Goal: Task Accomplishment & Management: Use online tool/utility

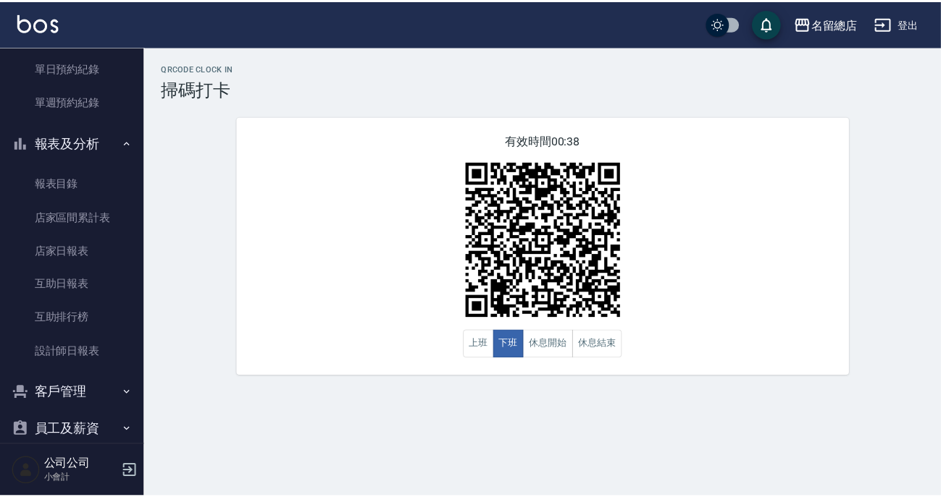
scroll to position [452, 0]
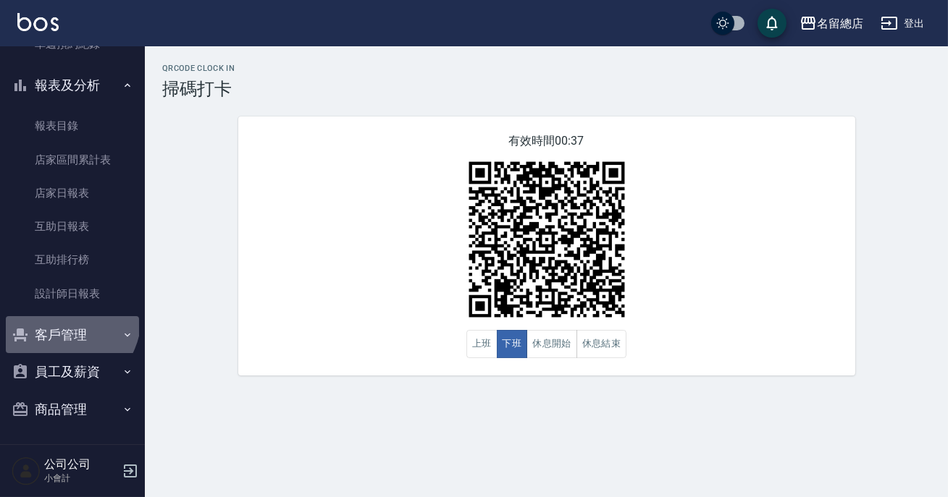
click at [59, 317] on button "客戶管理" at bounding box center [72, 335] width 133 height 38
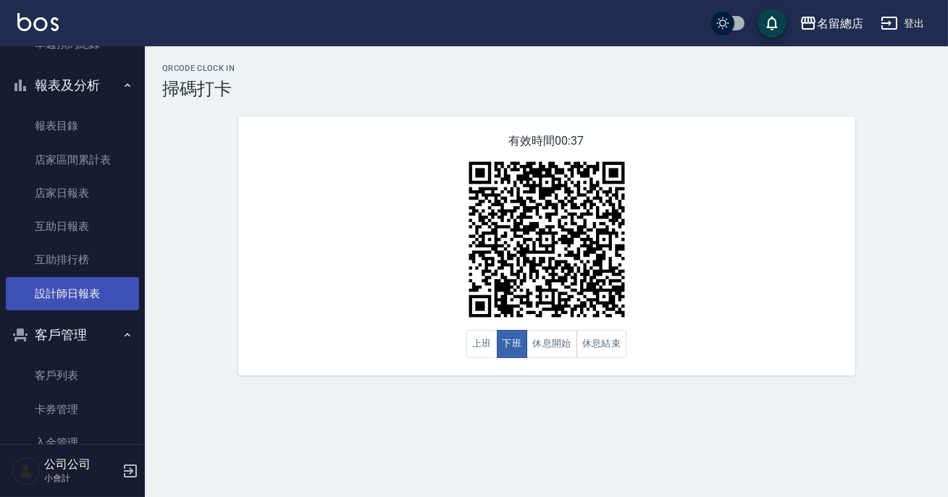
click at [70, 298] on link "設計師日報表" at bounding box center [72, 293] width 133 height 33
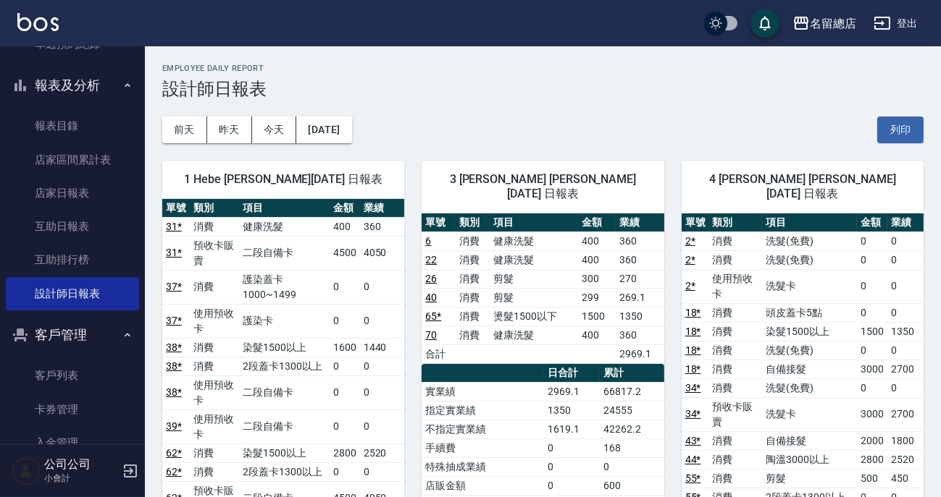
click at [232, 300] on td "消費" at bounding box center [215, 287] width 50 height 34
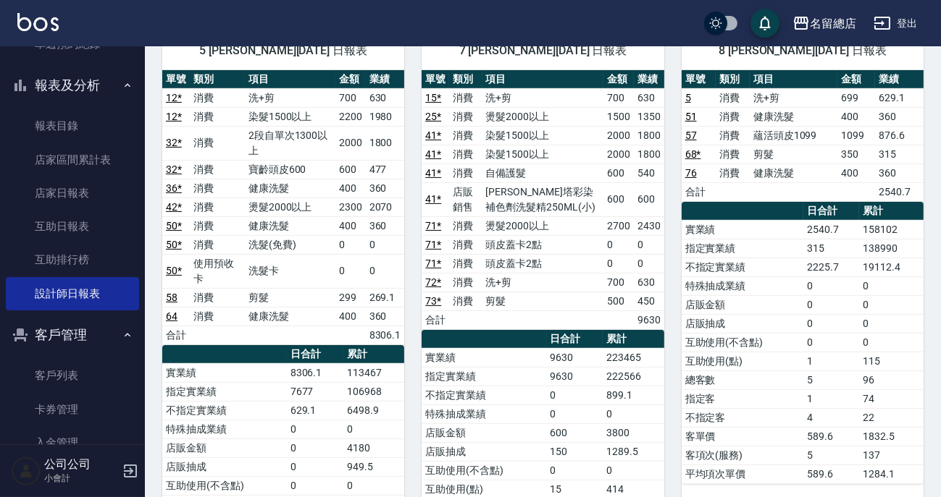
scroll to position [855, 0]
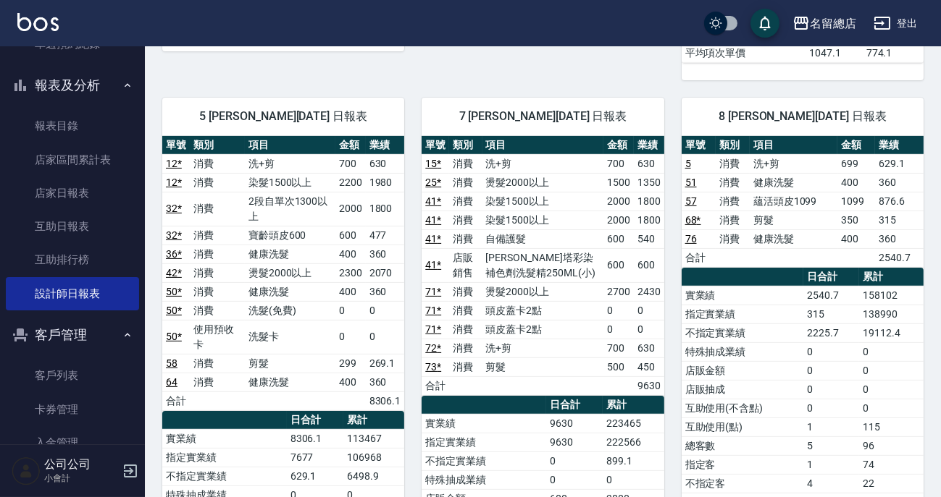
click at [614, 414] on td "223465" at bounding box center [632, 423] width 61 height 19
click at [571, 414] on td "9630" at bounding box center [574, 423] width 56 height 19
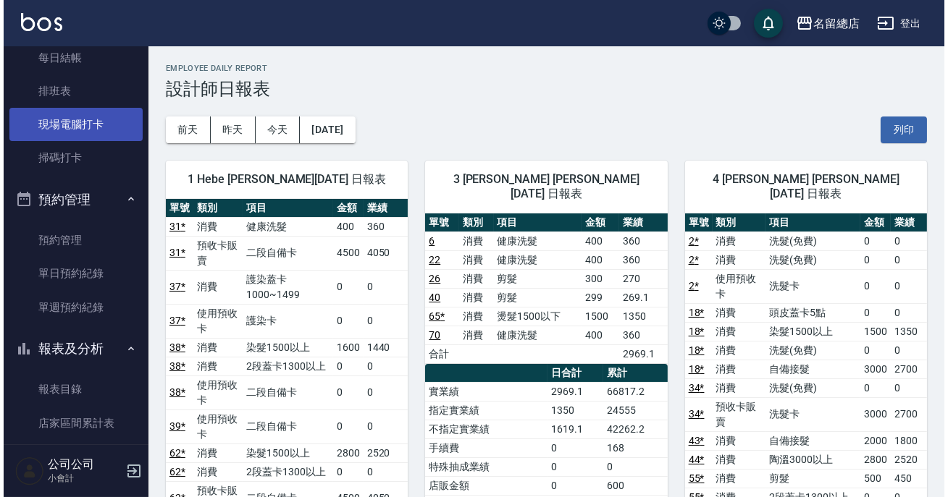
scroll to position [0, 0]
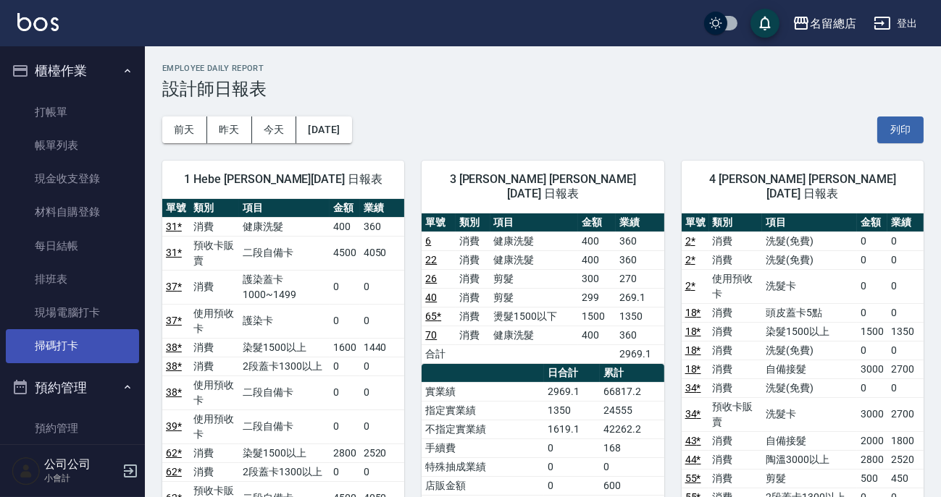
click at [54, 353] on link "掃碼打卡" at bounding box center [72, 345] width 133 height 33
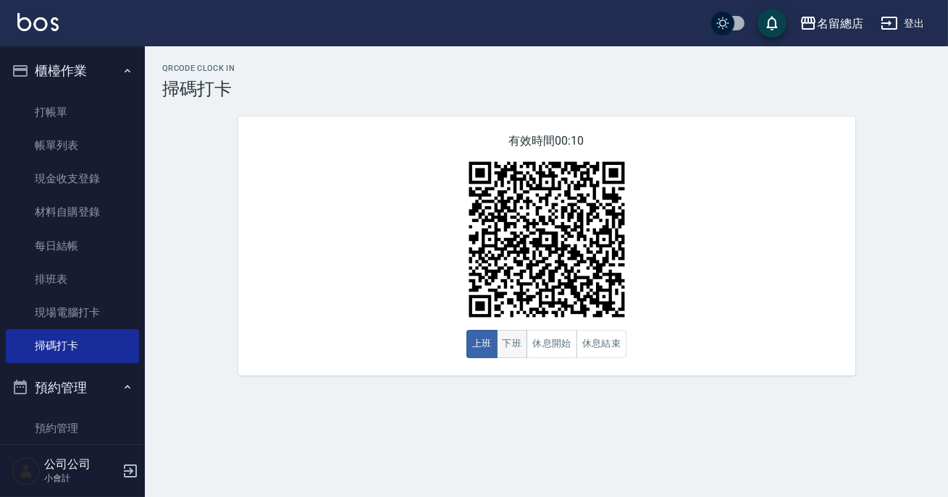
click at [513, 338] on button "下班" at bounding box center [512, 344] width 31 height 28
